Goal: Task Accomplishment & Management: Use online tool/utility

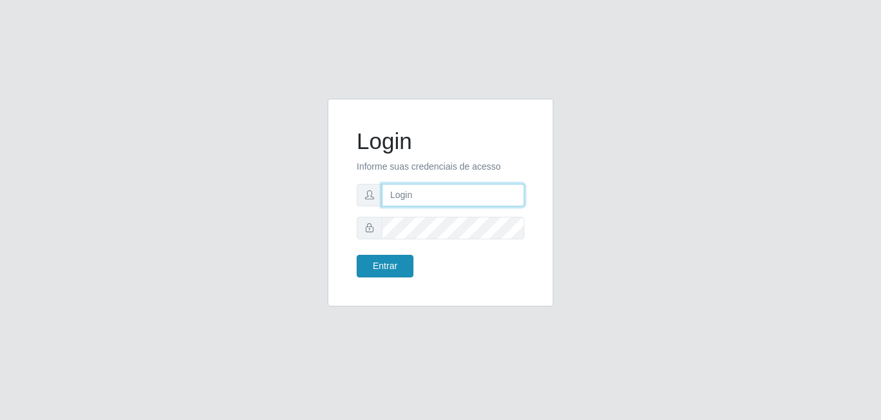
type input "[EMAIL_ADDRESS][DOMAIN_NAME]"
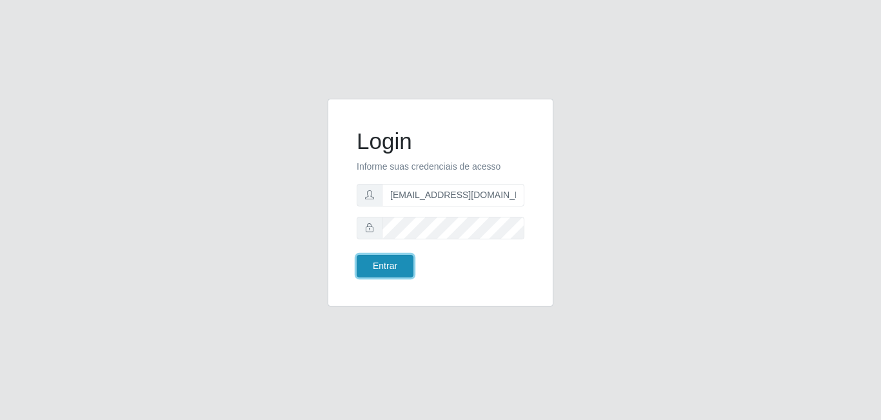
click at [384, 261] on button "Entrar" at bounding box center [385, 266] width 57 height 23
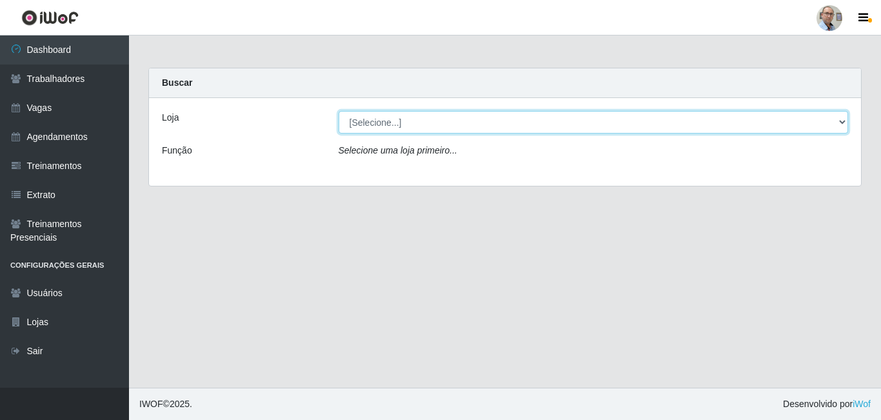
click at [432, 121] on select "[Selecione...] Mar Vermelho - Loja 04" at bounding box center [594, 122] width 510 height 23
select select "251"
click at [339, 111] on select "[Selecione...] Mar Vermelho - Loja 04" at bounding box center [594, 122] width 510 height 23
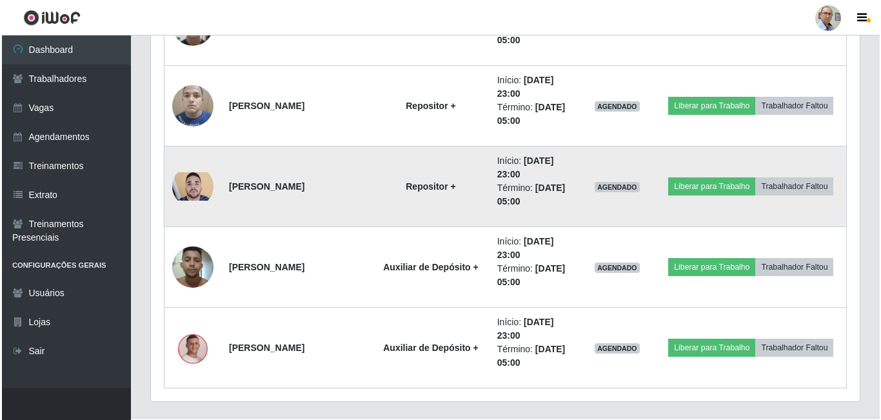
scroll to position [3514, 0]
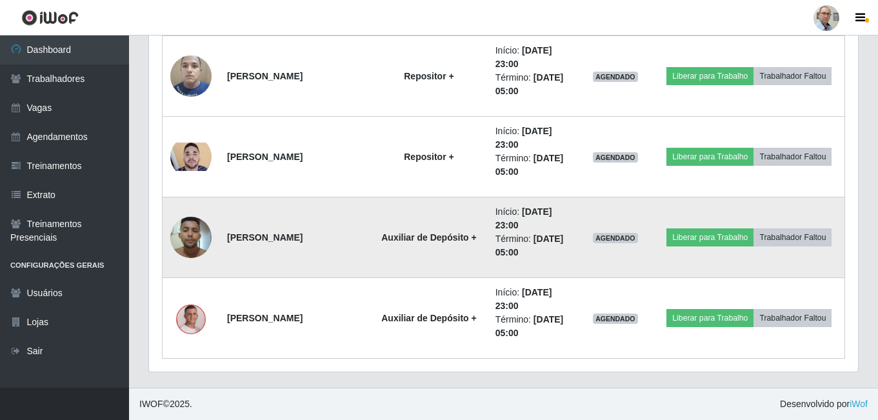
click at [200, 239] on img at bounding box center [190, 237] width 41 height 55
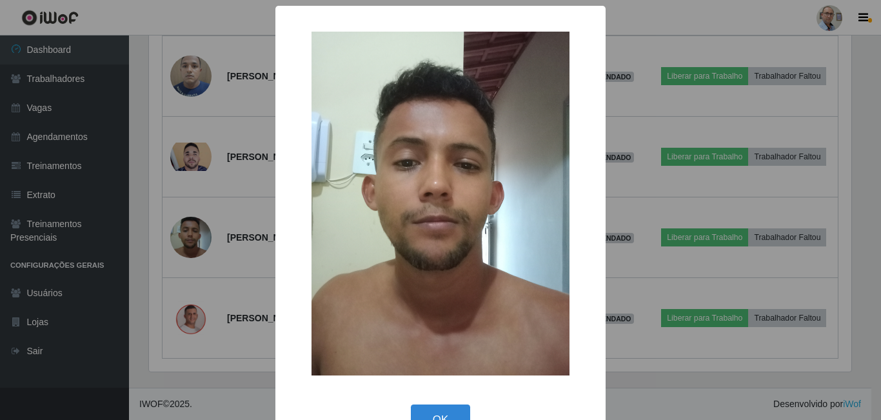
click at [212, 268] on div "× OK Cancel" at bounding box center [440, 210] width 881 height 420
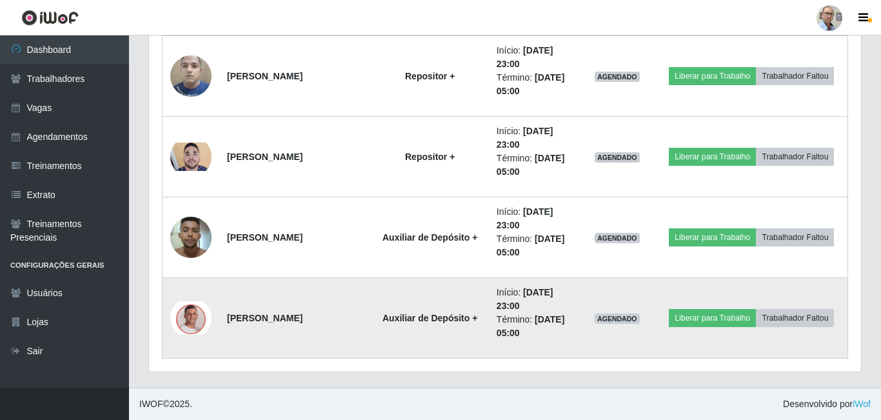
scroll to position [268, 709]
click at [187, 329] on img at bounding box center [190, 318] width 41 height 34
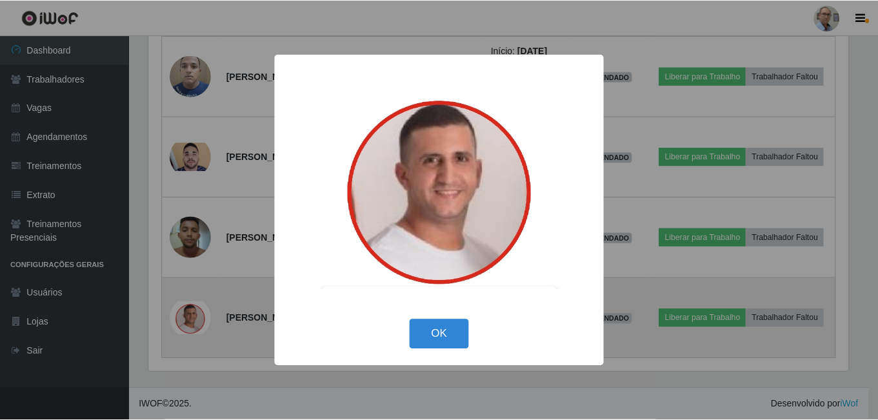
scroll to position [268, 703]
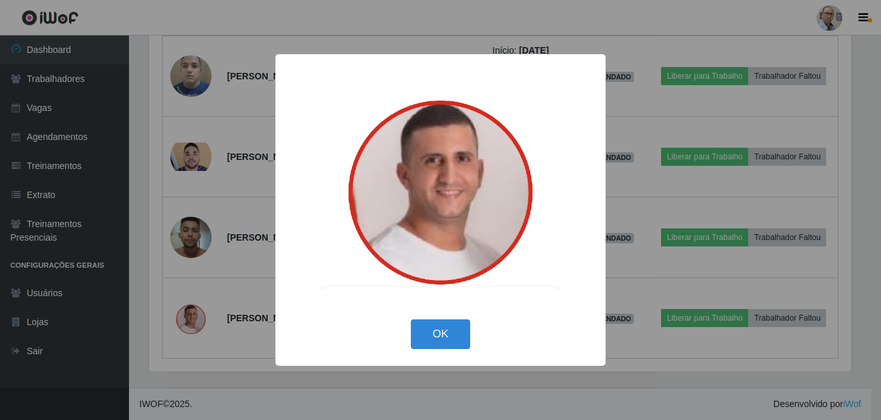
click at [236, 278] on div "× OK Cancel" at bounding box center [440, 210] width 881 height 420
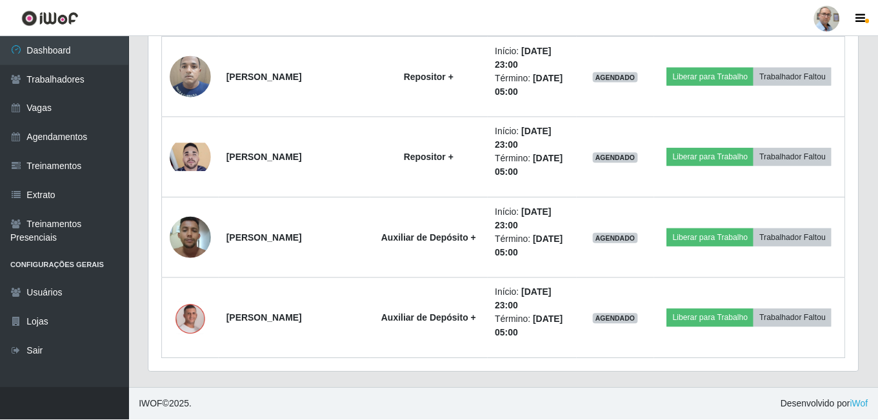
scroll to position [268, 709]
